Goal: Navigation & Orientation: Find specific page/section

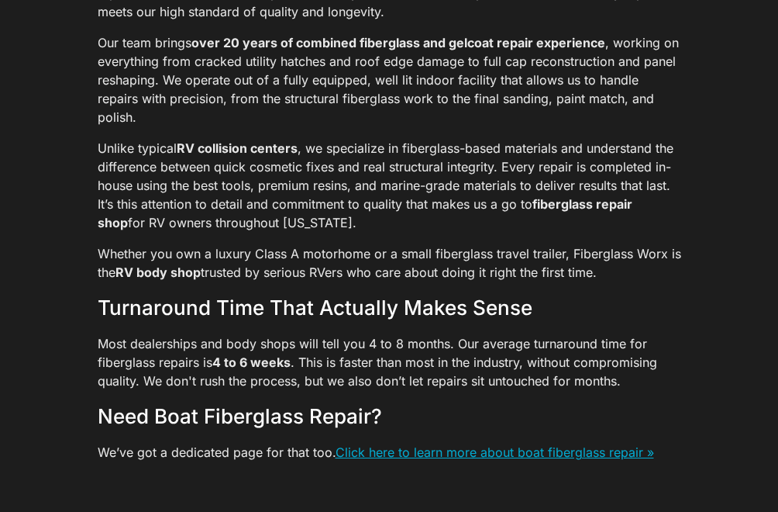
scroll to position [3479, 0]
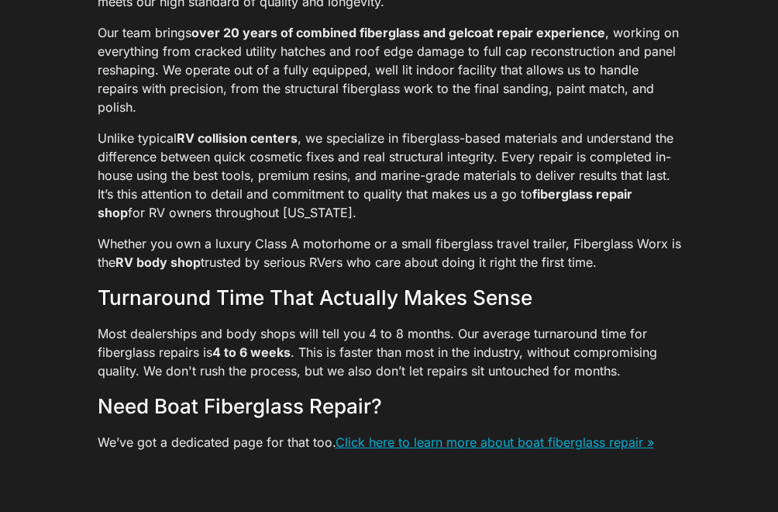
click at [500, 434] on link "Click here to learn more about boat fiberglass repair »" at bounding box center [495, 442] width 319 height 16
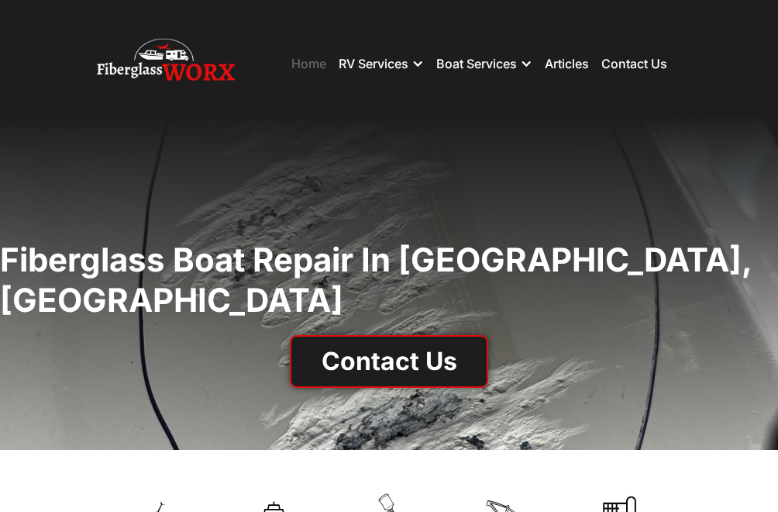
click at [302, 69] on link "Home" at bounding box center [308, 64] width 35 height 16
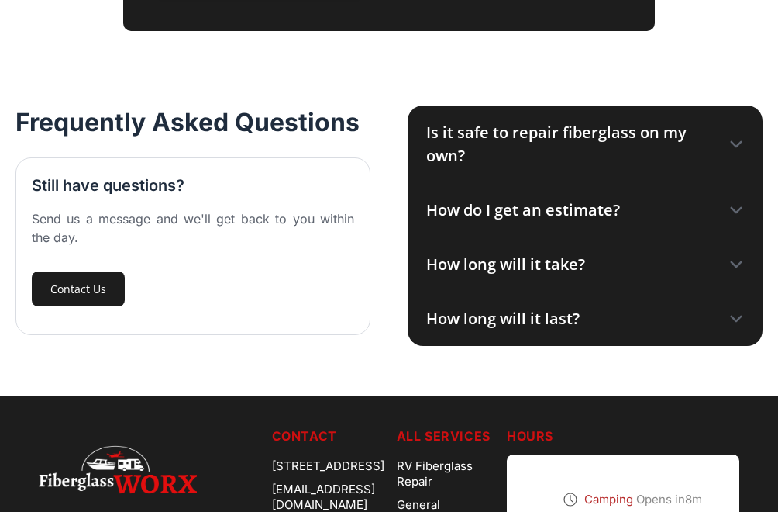
scroll to position [2341, 0]
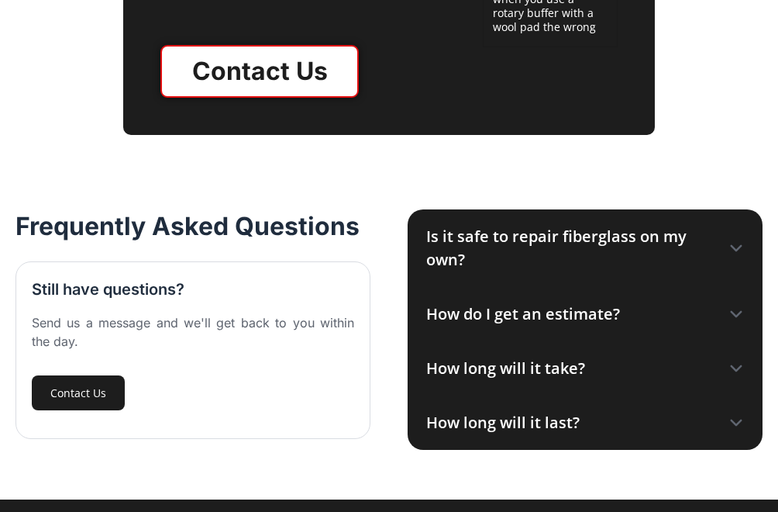
click at [519, 236] on div "Is it safe to repair fiberglass on my own?" at bounding box center [569, 248] width 287 height 47
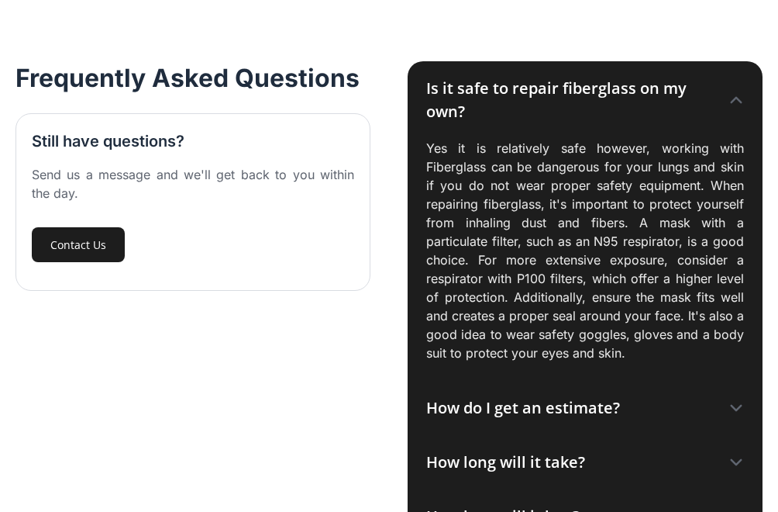
scroll to position [2492, 0]
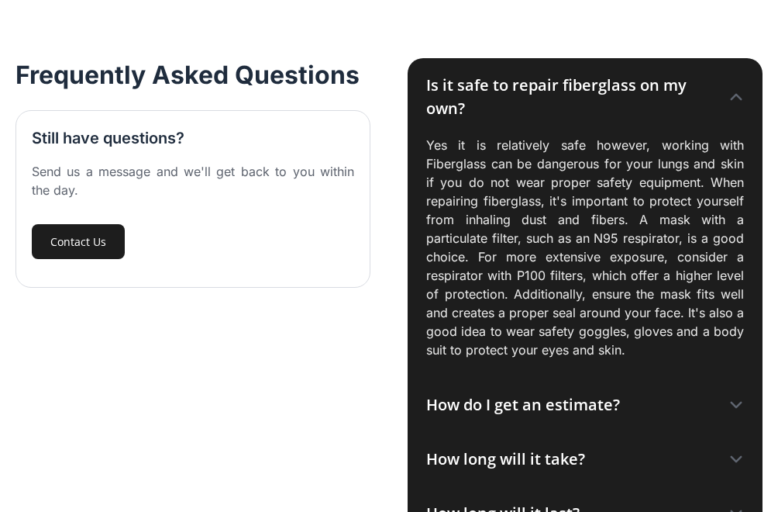
click at [547, 404] on div "How do I get an estimate?" at bounding box center [523, 404] width 194 height 23
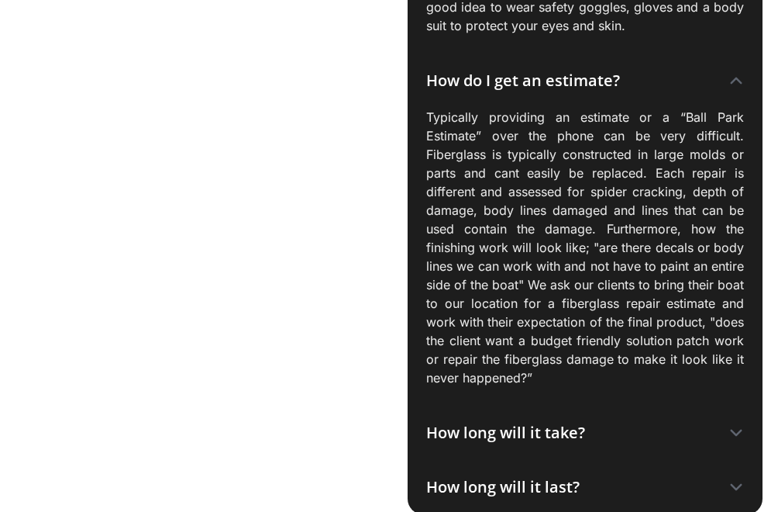
scroll to position [2835, 0]
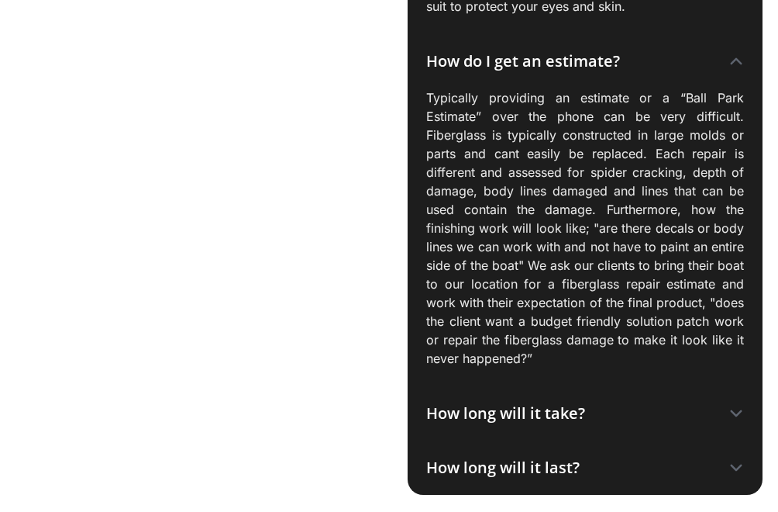
click at [526, 411] on div "How long will it take?" at bounding box center [505, 413] width 159 height 23
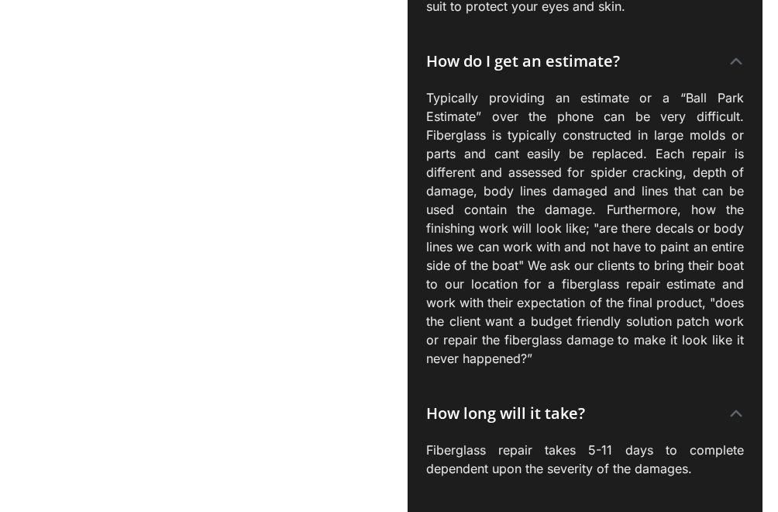
scroll to position [2930, 0]
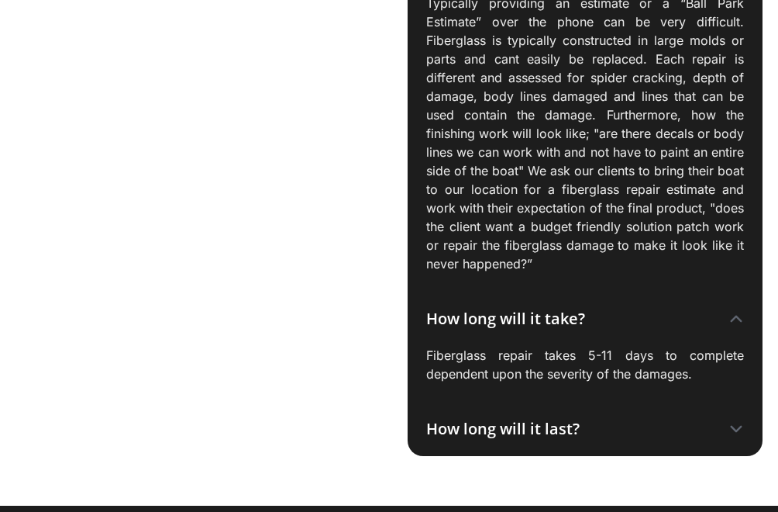
click at [484, 427] on div "How long will it last?" at bounding box center [502, 428] width 153 height 23
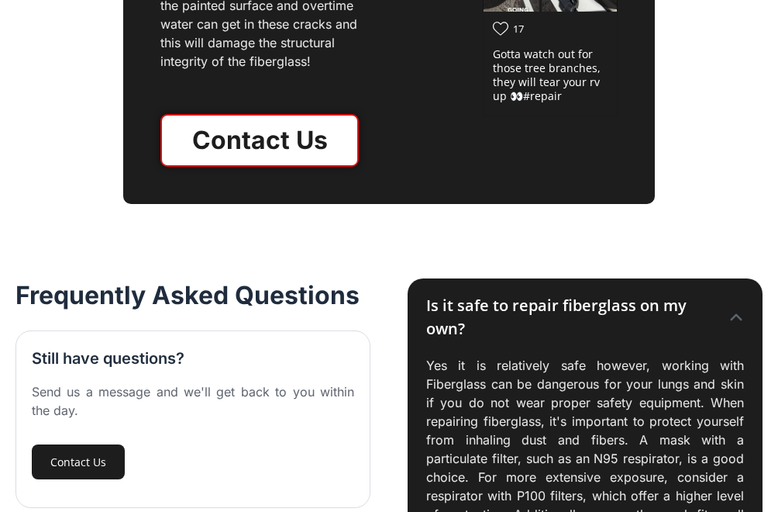
scroll to position [2514, 0]
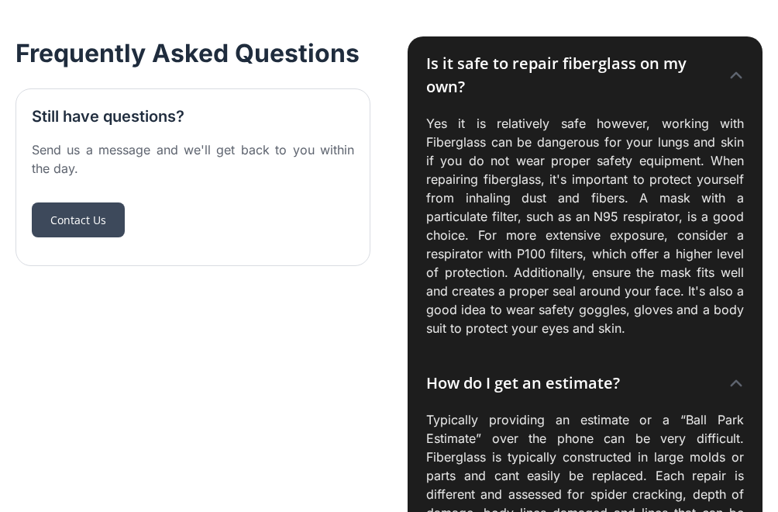
click at [91, 212] on link "Contact Us" at bounding box center [78, 219] width 93 height 35
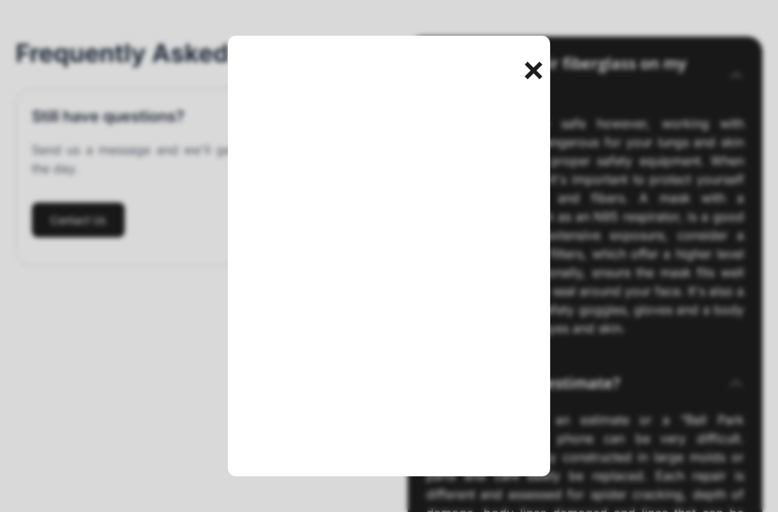
click at [548, 71] on div "+" at bounding box center [535, 68] width 31 height 31
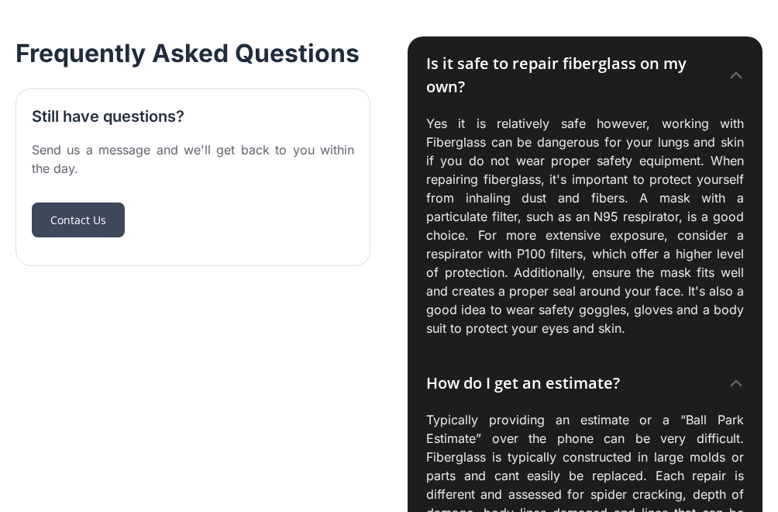
click at [90, 222] on link "Contact Us" at bounding box center [78, 219] width 93 height 35
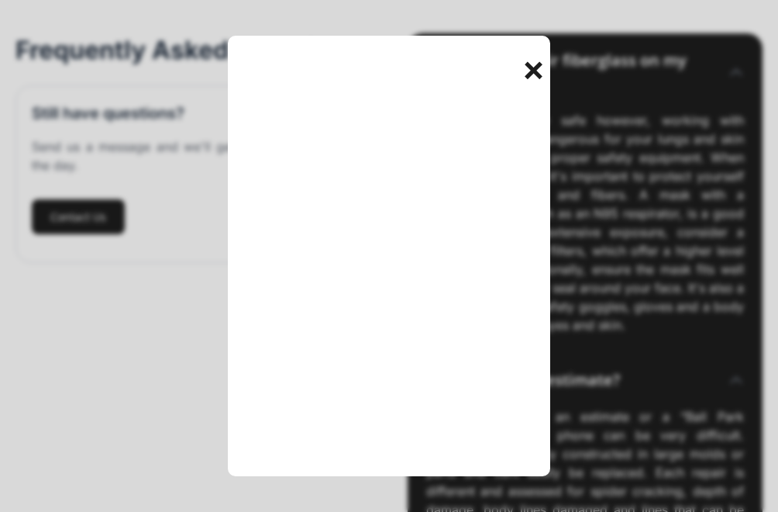
scroll to position [2621, 0]
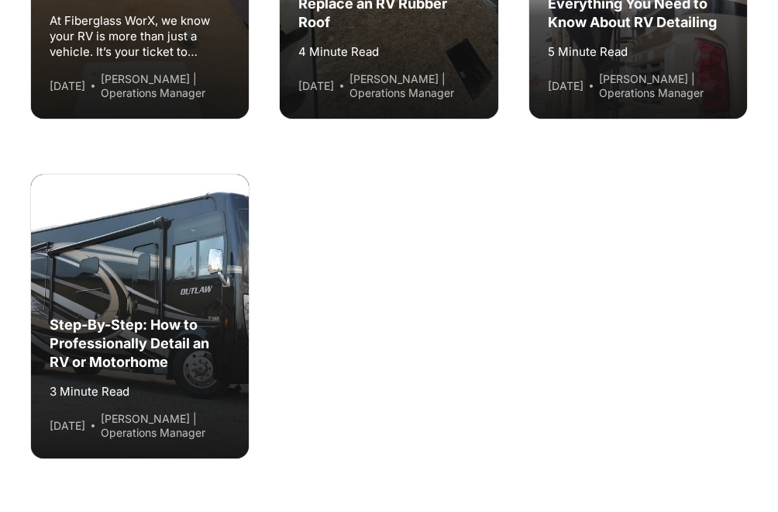
scroll to position [4089, 0]
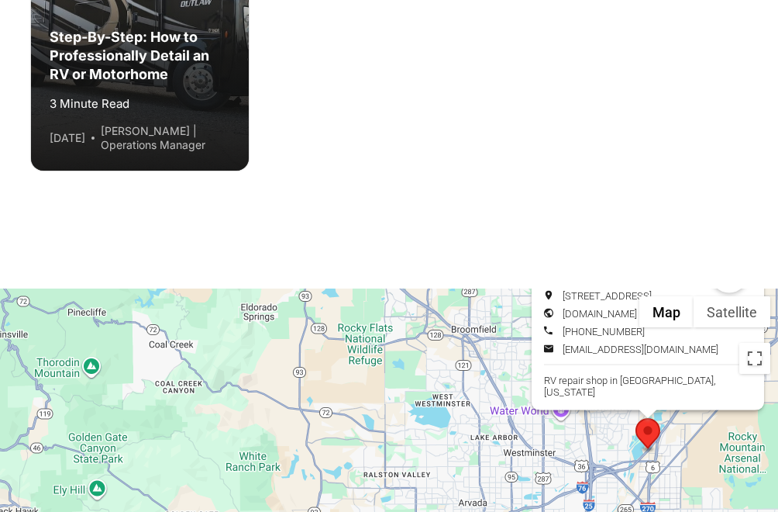
click at [645, 442] on img "Fiberglass Worx" at bounding box center [648, 435] width 25 height 35
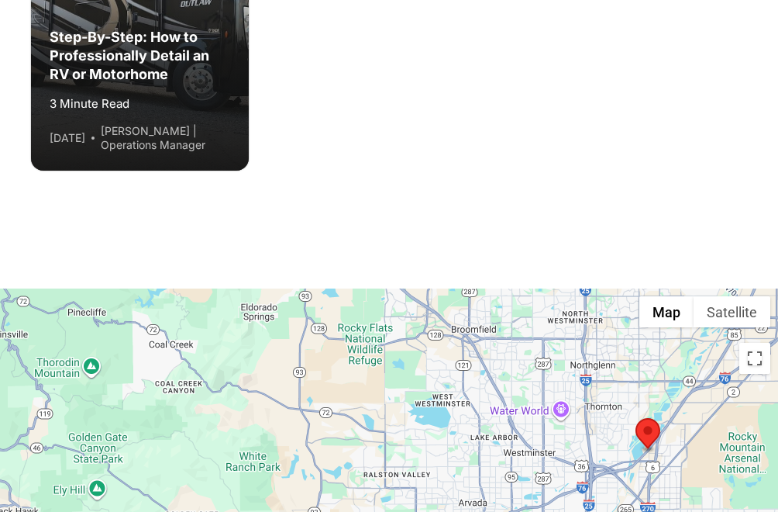
click at [645, 442] on img "Fiberglass Worx" at bounding box center [648, 435] width 25 height 35
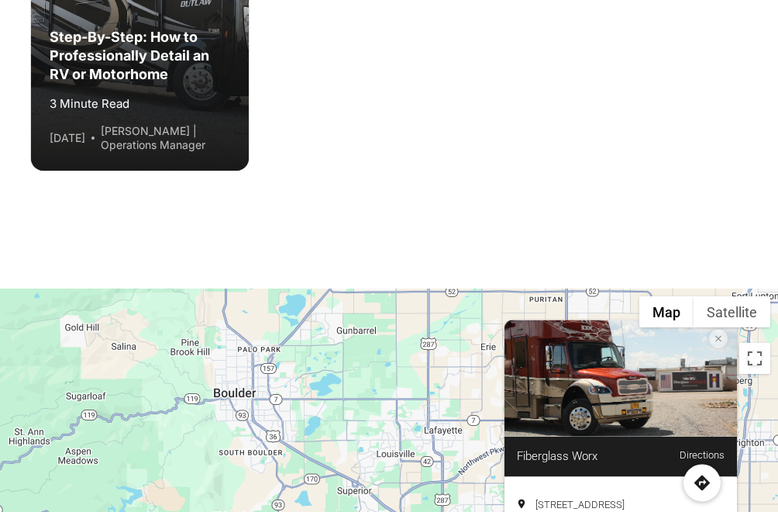
click at [692, 464] on span "Directions" at bounding box center [702, 458] width 45 height 18
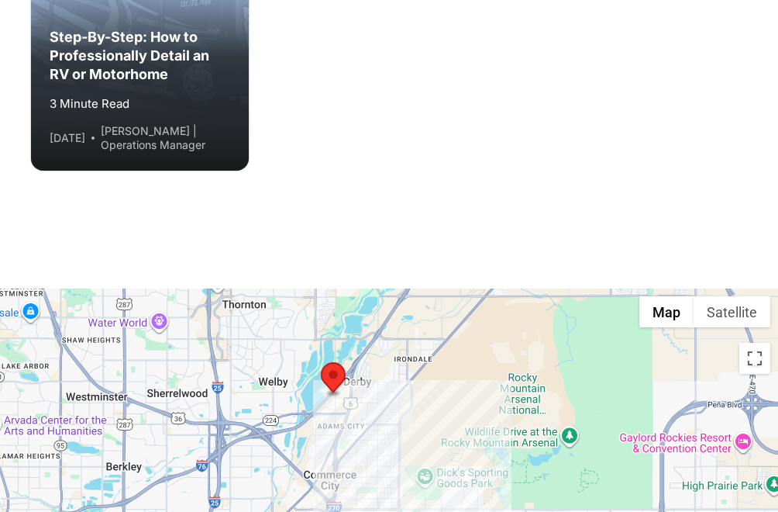
drag, startPoint x: 467, startPoint y: 191, endPoint x: 467, endPoint y: 88, distance: 103.1
click at [670, 314] on button "Map" at bounding box center [666, 311] width 54 height 31
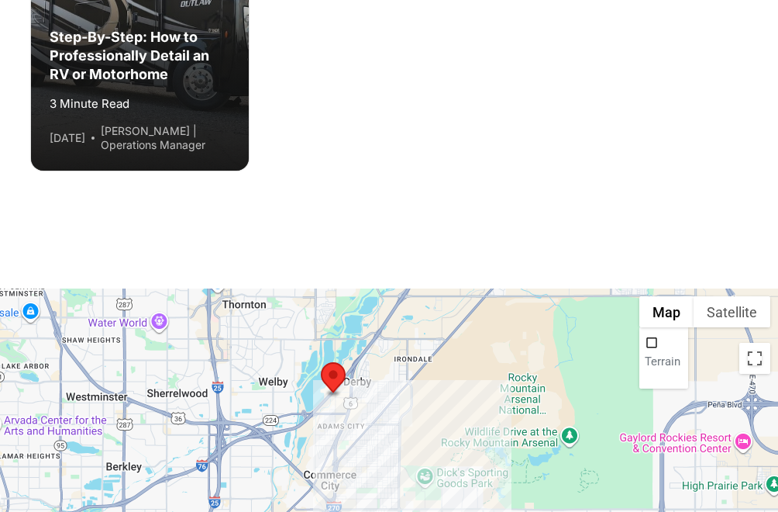
click at [579, 319] on div "To navigate, press the arrow keys." at bounding box center [389, 520] width 778 height 465
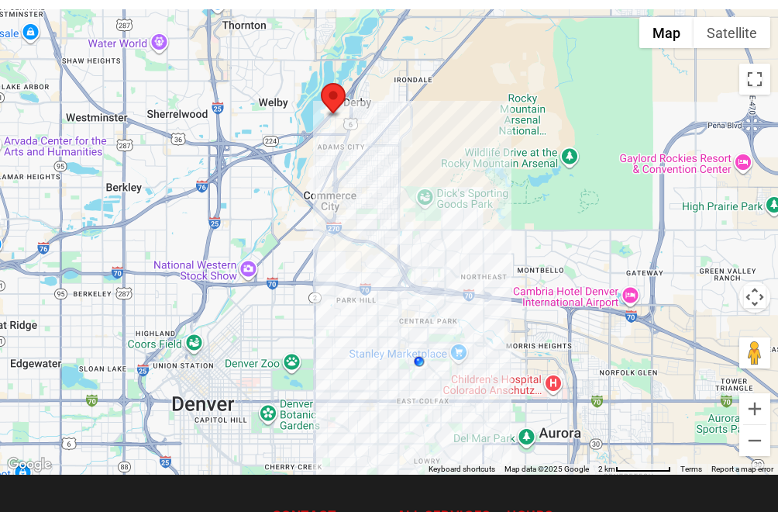
scroll to position [4343, 0]
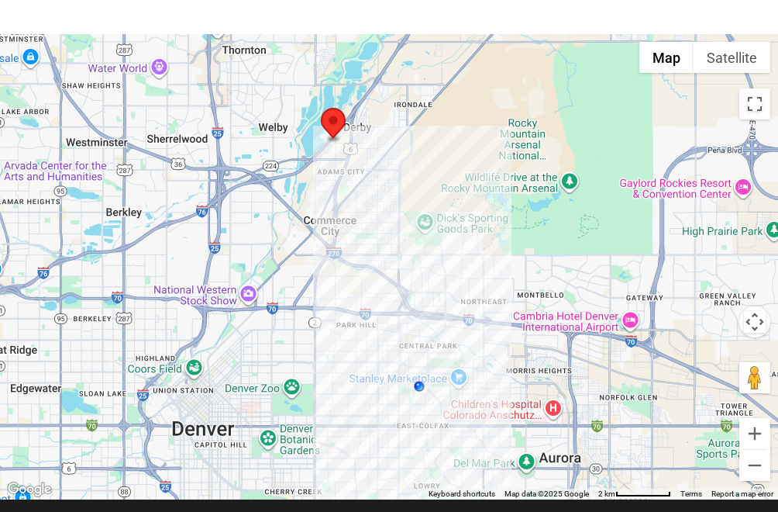
click at [335, 120] on img "Fiberglass Worx" at bounding box center [333, 125] width 25 height 35
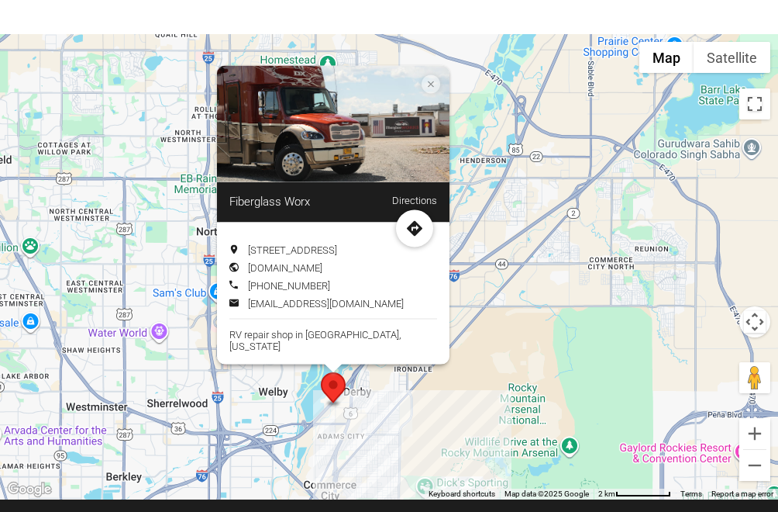
click at [415, 236] on icon "Location info: Fiberglass Worx" at bounding box center [415, 228] width 16 height 16
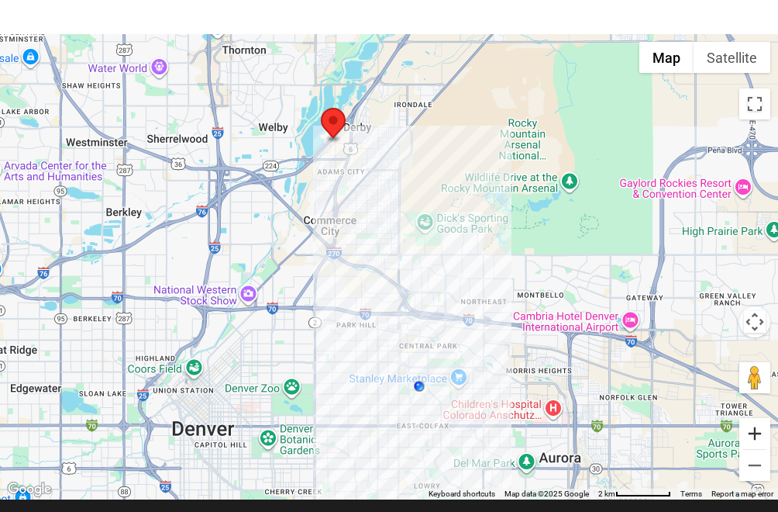
click at [757, 431] on button "Zoom in" at bounding box center [754, 433] width 31 height 31
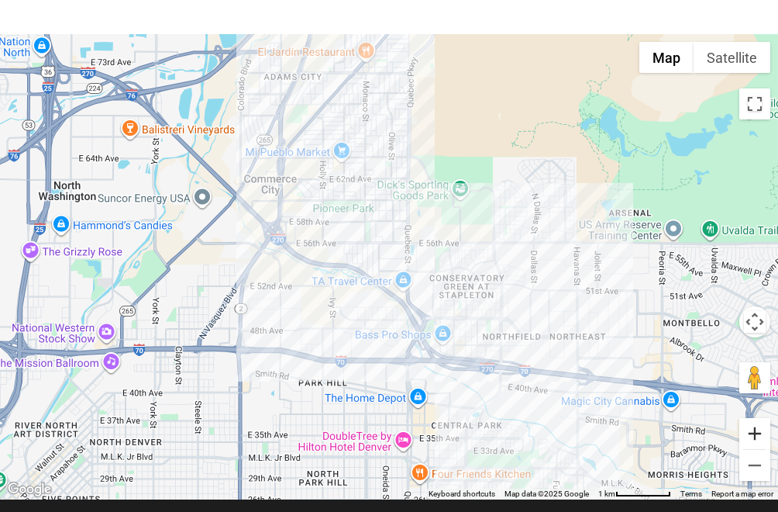
click at [758, 432] on button "Zoom in" at bounding box center [754, 433] width 31 height 31
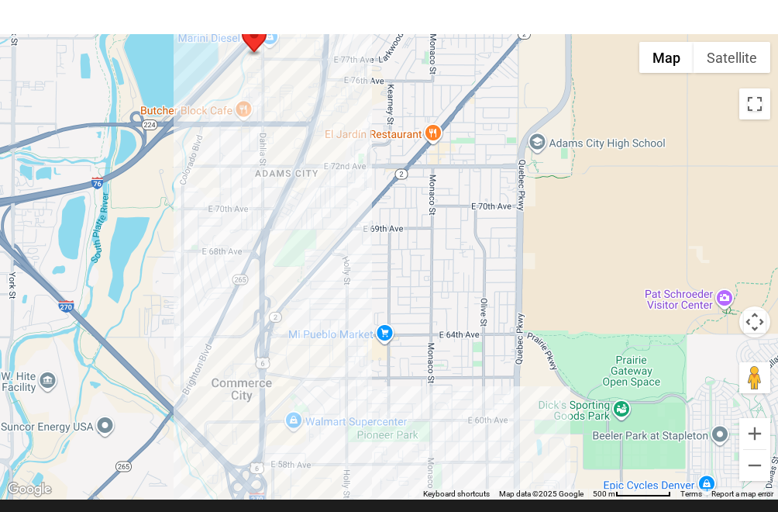
drag, startPoint x: 322, startPoint y: 215, endPoint x: 426, endPoint y: 512, distance: 313.8
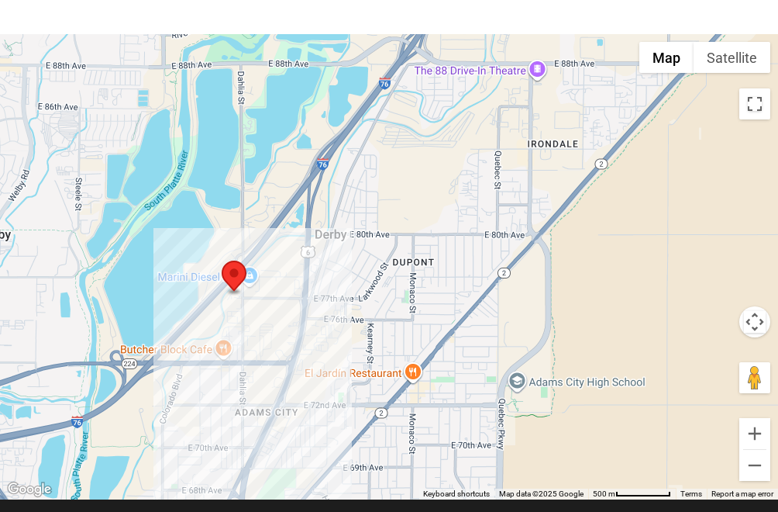
drag, startPoint x: 318, startPoint y: 250, endPoint x: 282, endPoint y: 483, distance: 236.0
click at [282, 483] on div "To navigate, press the arrow keys." at bounding box center [389, 266] width 778 height 465
click at [753, 437] on button "Zoom in" at bounding box center [754, 433] width 31 height 31
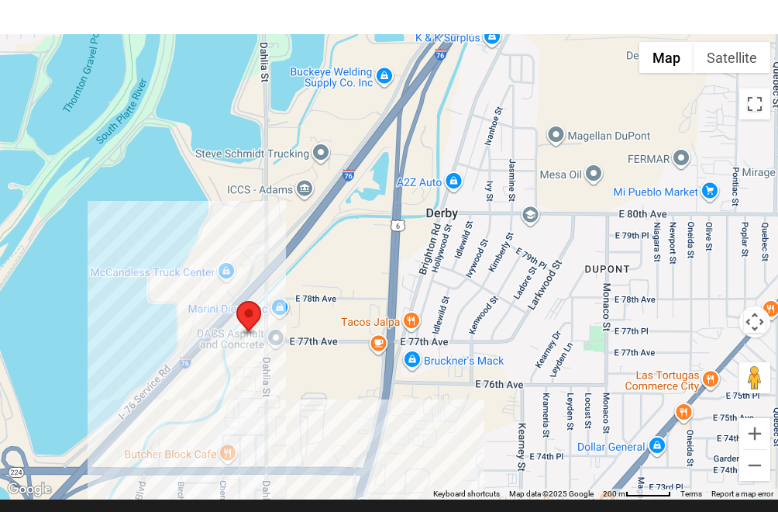
drag, startPoint x: 119, startPoint y: 373, endPoint x: 291, endPoint y: 384, distance: 172.4
click at [291, 384] on div "To navigate, press the arrow keys." at bounding box center [389, 266] width 778 height 465
click at [761, 427] on button "Zoom in" at bounding box center [754, 433] width 31 height 31
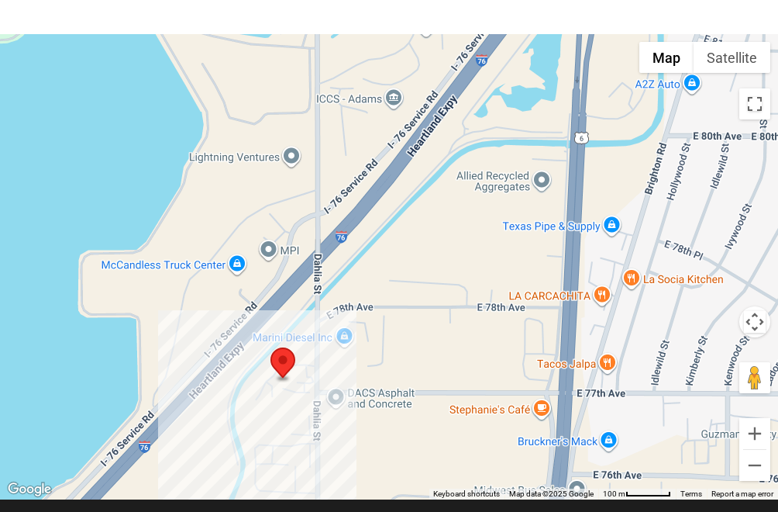
drag, startPoint x: 206, startPoint y: 377, endPoint x: 382, endPoint y: 355, distance: 177.4
click at [383, 353] on div "To navigate, press the arrow keys." at bounding box center [389, 266] width 778 height 465
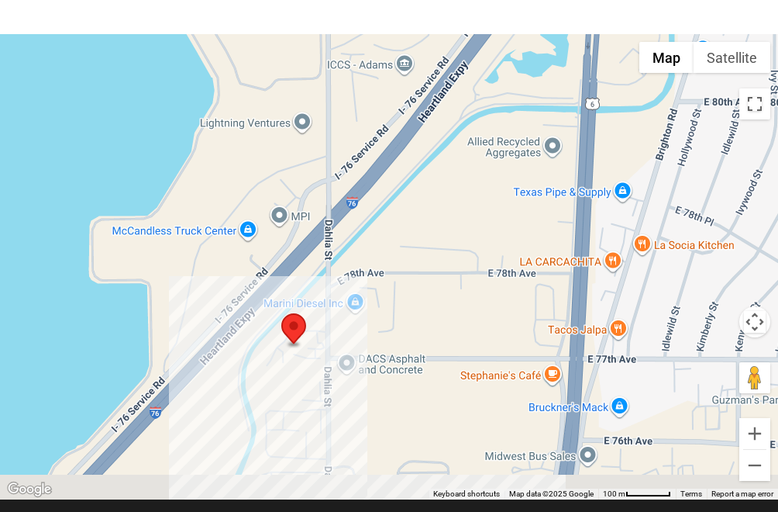
drag, startPoint x: 424, startPoint y: 438, endPoint x: 422, endPoint y: 347, distance: 90.7
click at [422, 347] on div "To navigate, press the arrow keys." at bounding box center [389, 266] width 778 height 465
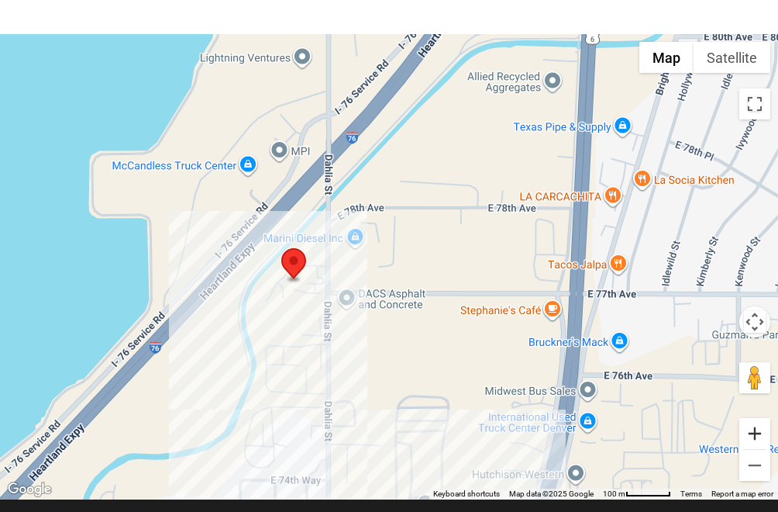
click at [753, 433] on button "Zoom in" at bounding box center [754, 433] width 31 height 31
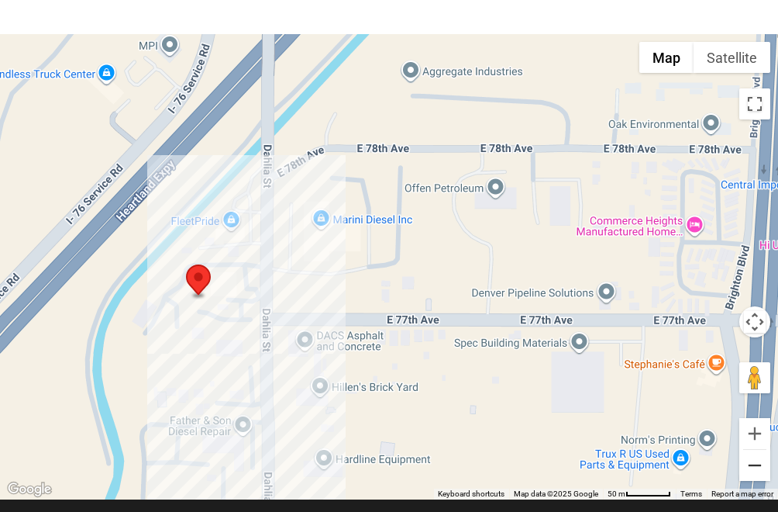
click at [750, 469] on button "Zoom out" at bounding box center [754, 465] width 31 height 31
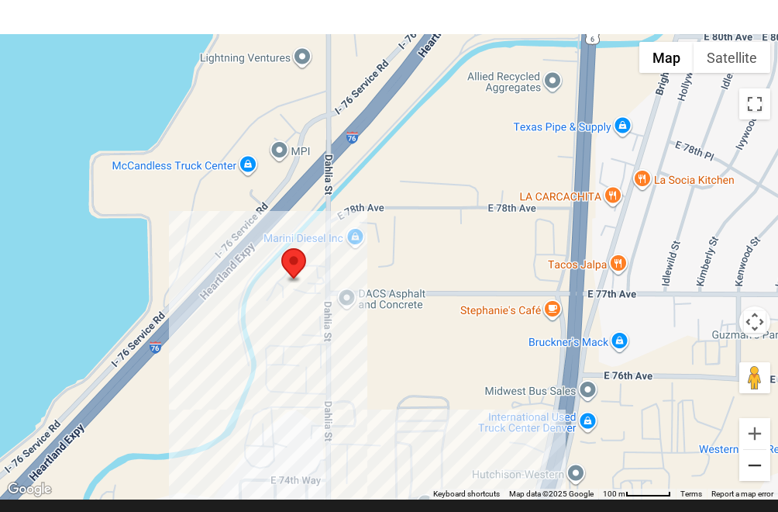
click at [750, 469] on button "Zoom out" at bounding box center [754, 465] width 31 height 31
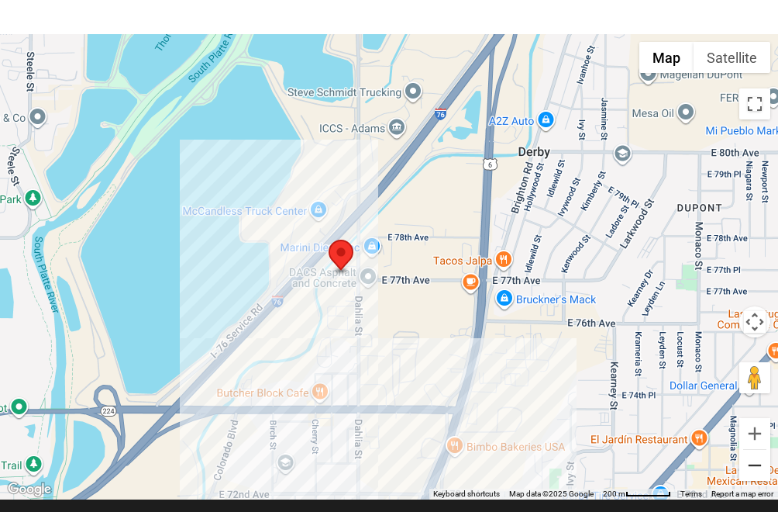
click at [750, 467] on button "Zoom out" at bounding box center [754, 465] width 31 height 31
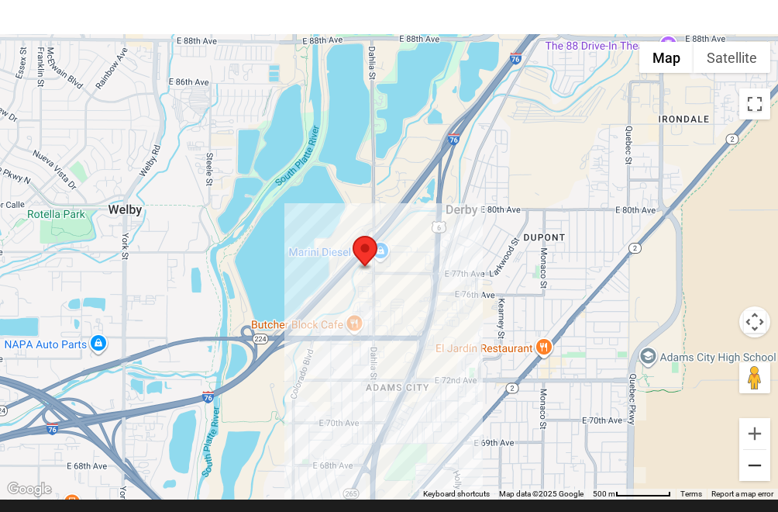
click at [750, 467] on button "Zoom out" at bounding box center [754, 465] width 31 height 31
